Goal: Navigation & Orientation: Find specific page/section

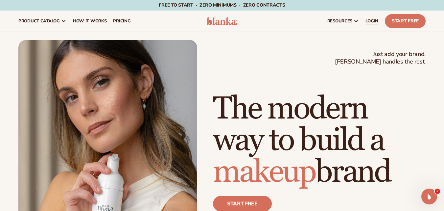
click at [376, 23] on span "LOGIN" at bounding box center [372, 20] width 13 height 5
